Goal: Check status: Check status

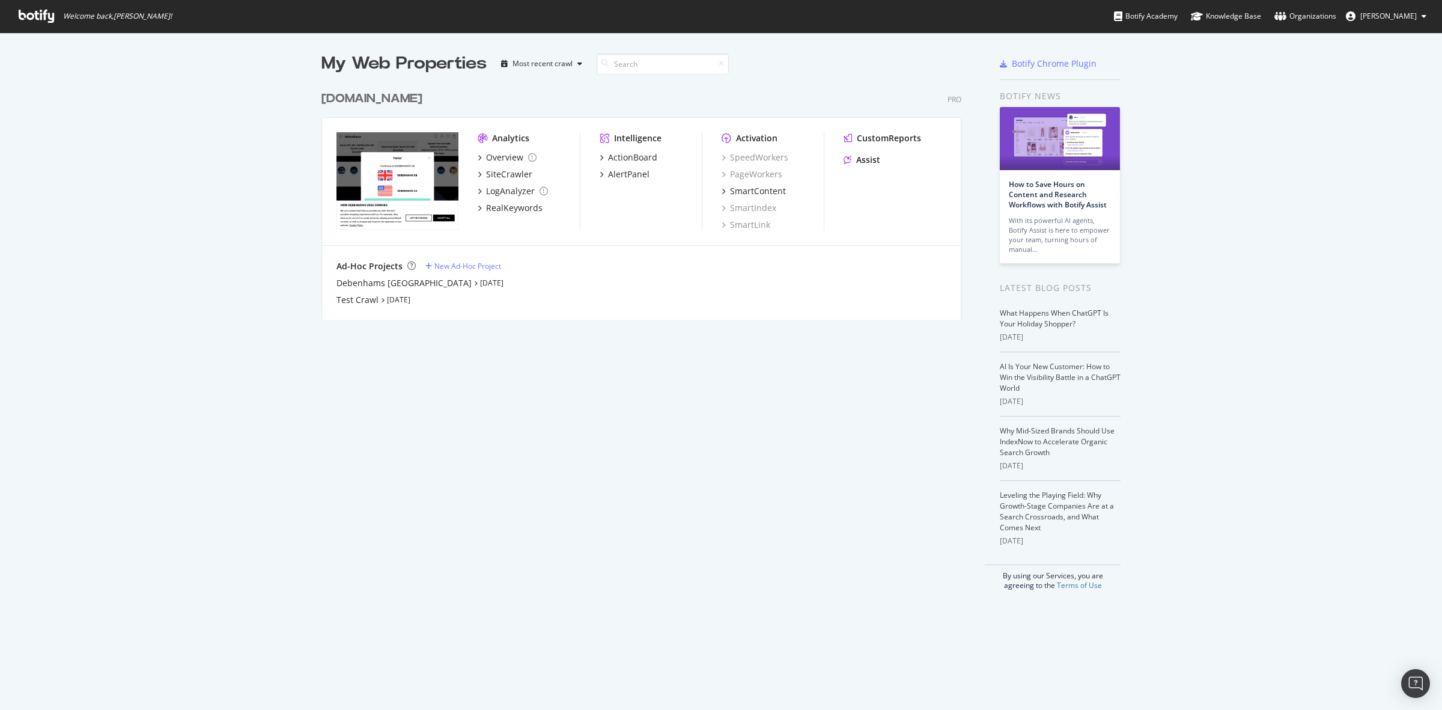
scroll to position [698, 1419]
click at [401, 103] on div "[DOMAIN_NAME]" at bounding box center [371, 98] width 101 height 17
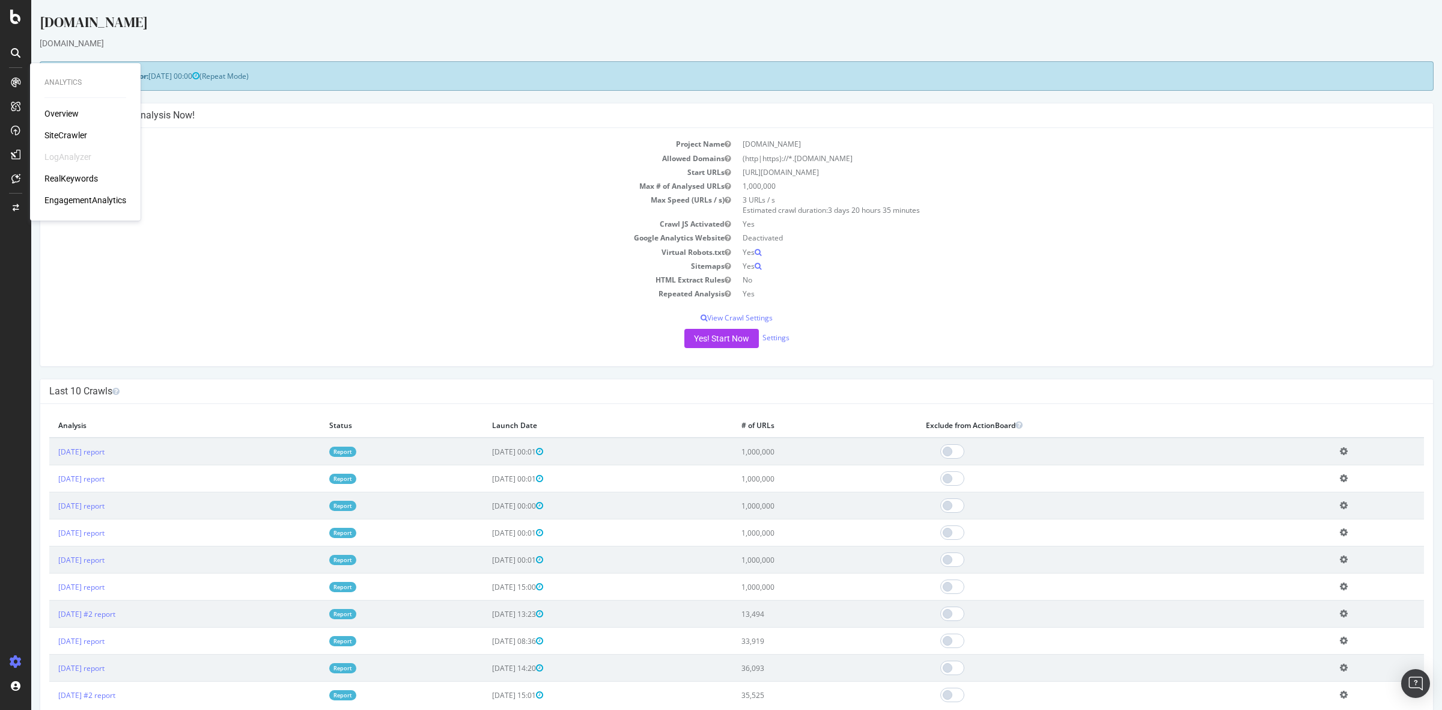
click at [64, 132] on div "SiteCrawler" at bounding box center [65, 135] width 43 height 12
